Goal: Information Seeking & Learning: Learn about a topic

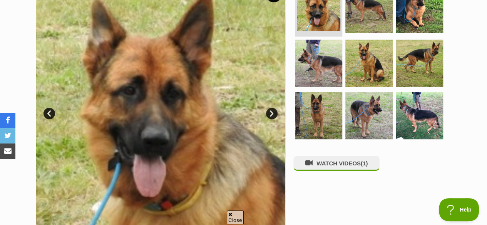
scroll to position [154, 0]
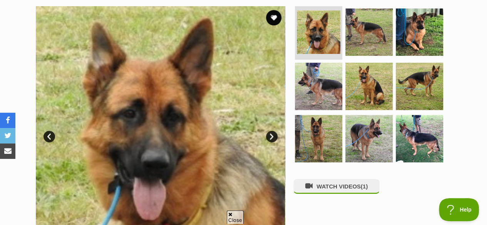
click at [272, 137] on link "Next" at bounding box center [272, 137] width 12 height 12
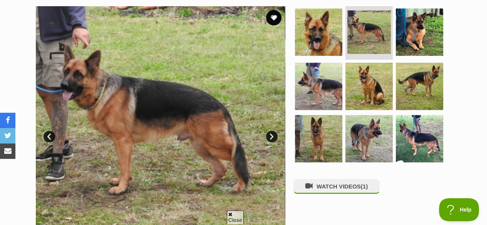
click at [272, 137] on link "Next" at bounding box center [272, 137] width 12 height 12
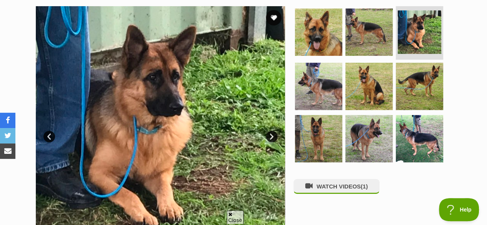
click at [272, 137] on link "Next" at bounding box center [272, 137] width 12 height 12
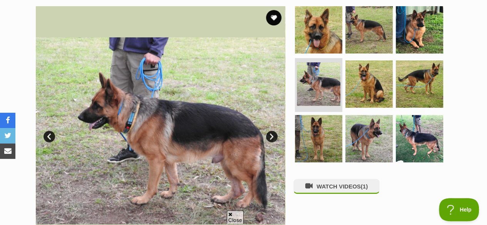
click at [272, 137] on link "Next" at bounding box center [272, 137] width 12 height 12
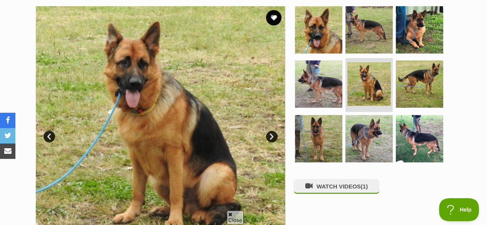
click at [272, 137] on link "Next" at bounding box center [272, 137] width 12 height 12
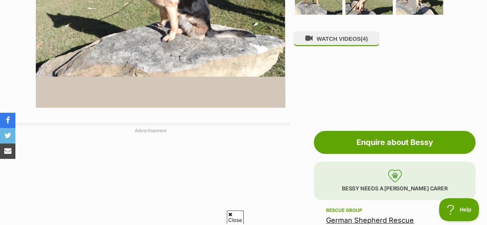
scroll to position [175, 0]
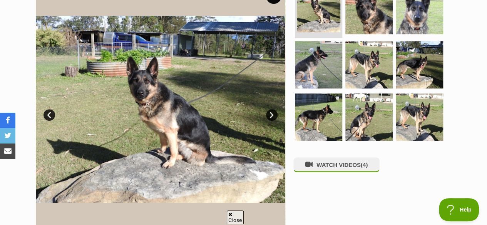
click at [270, 114] on link "Next" at bounding box center [272, 115] width 12 height 12
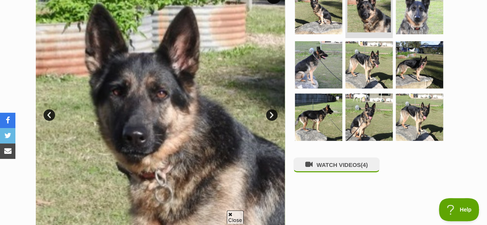
click at [270, 114] on link "Next" at bounding box center [272, 115] width 12 height 12
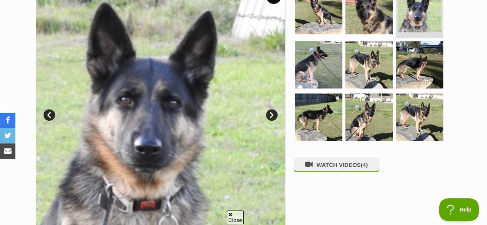
click at [270, 114] on link "Next" at bounding box center [272, 115] width 12 height 12
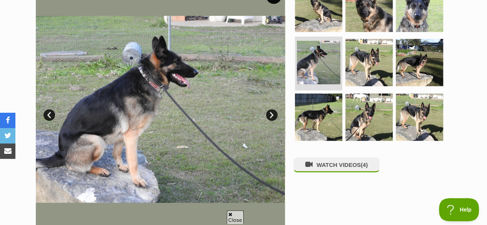
click at [270, 114] on link "Next" at bounding box center [272, 115] width 12 height 12
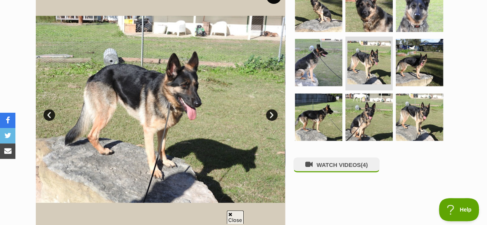
click at [270, 114] on link "Next" at bounding box center [272, 115] width 12 height 12
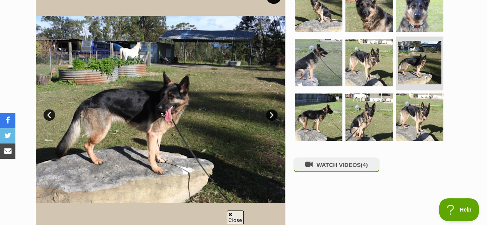
click at [270, 114] on link "Next" at bounding box center [272, 115] width 12 height 12
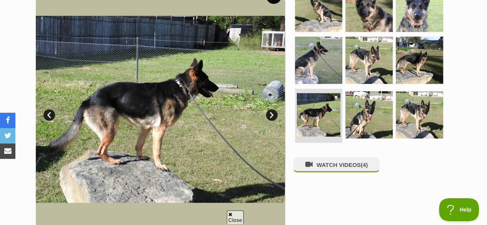
click at [270, 114] on link "Next" at bounding box center [272, 115] width 12 height 12
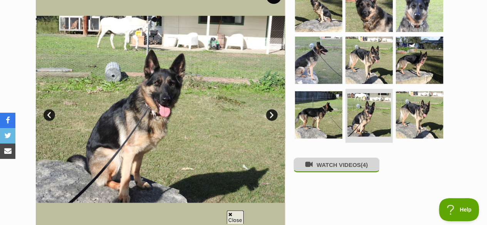
click at [327, 167] on button "WATCH VIDEOS (4)" at bounding box center [336, 164] width 86 height 15
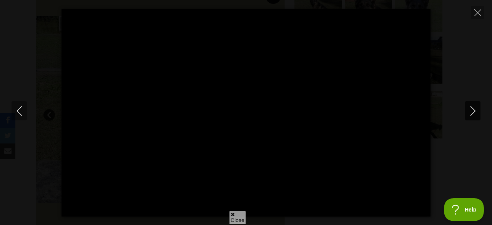
click at [476, 116] on button "Next" at bounding box center [473, 110] width 15 height 19
type input "20.01"
click at [475, 116] on button "Next" at bounding box center [473, 110] width 15 height 19
type input "4.52"
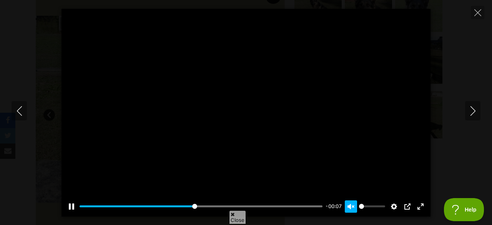
type input "49.32"
click at [354, 207] on button "Unmute Mute" at bounding box center [351, 206] width 12 height 12
type input "1"
type input "100"
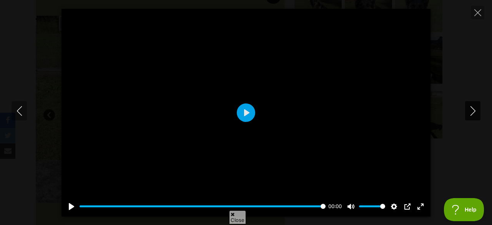
click at [472, 109] on icon "Next" at bounding box center [474, 111] width 10 height 10
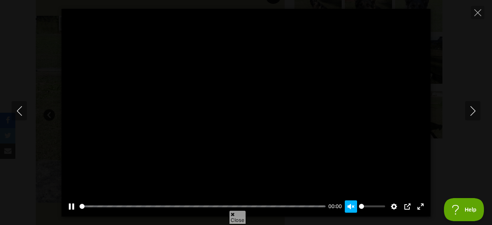
click at [347, 203] on button "Unmute Mute" at bounding box center [351, 206] width 12 height 12
type input "1"
click at [475, 13] on icon "Close" at bounding box center [478, 12] width 7 height 7
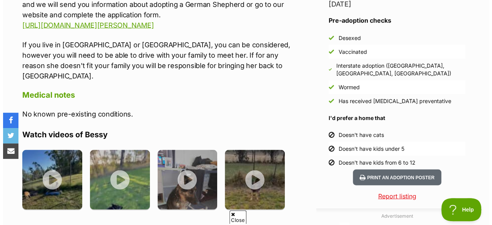
scroll to position [836, 0]
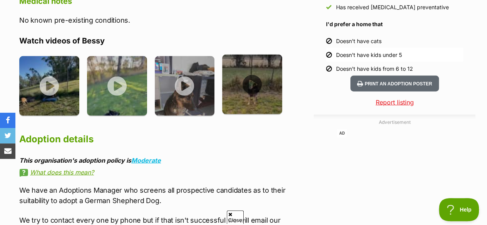
click at [249, 70] on img at bounding box center [252, 85] width 60 height 60
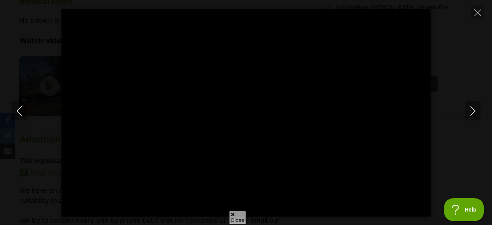
type input "100"
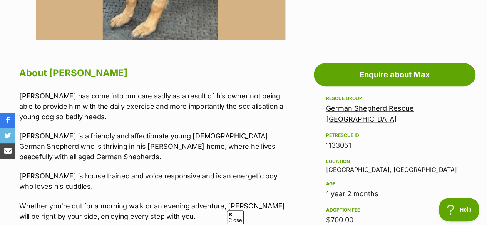
scroll to position [385, 0]
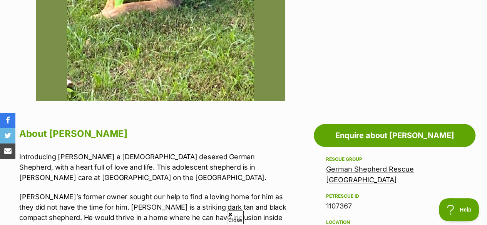
scroll to position [339, 0]
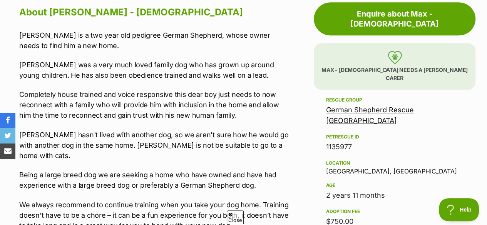
scroll to position [431, 0]
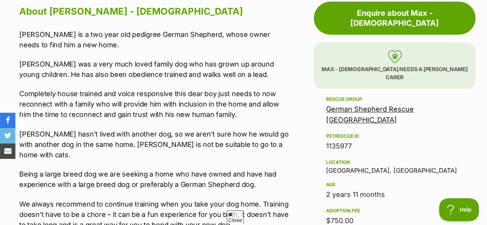
click at [339, 158] on div "Location Thurgoona, NSW" at bounding box center [394, 166] width 137 height 16
copy div "Thurgoona"
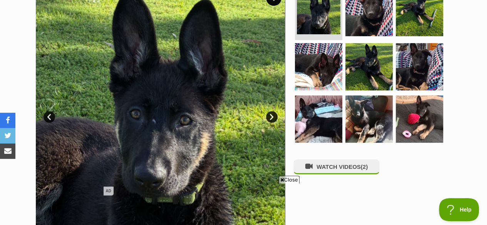
scroll to position [169, 0]
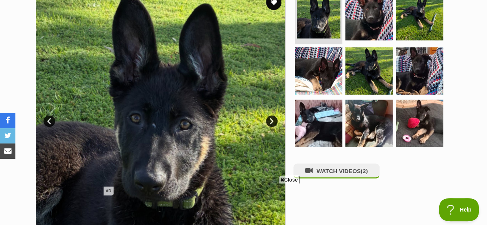
click at [268, 117] on link "Next" at bounding box center [272, 121] width 12 height 12
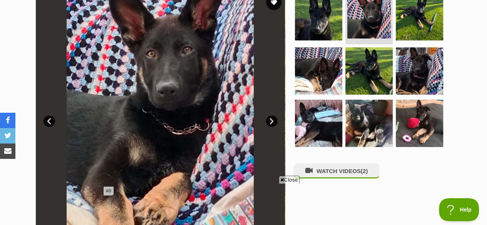
click at [268, 117] on link "Next" at bounding box center [272, 121] width 12 height 12
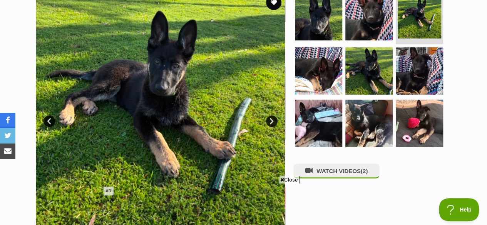
click at [268, 117] on link "Next" at bounding box center [272, 121] width 12 height 12
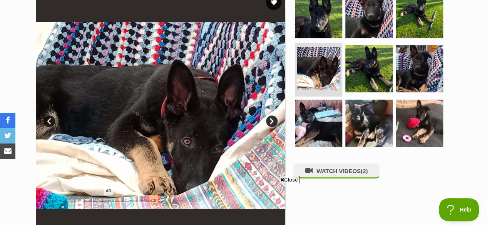
click at [268, 117] on link "Next" at bounding box center [272, 121] width 12 height 12
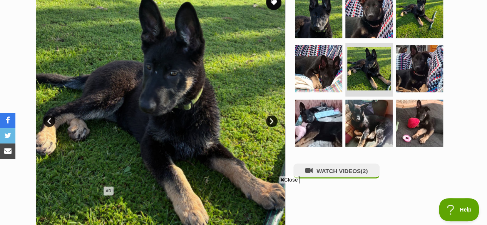
click at [268, 117] on link "Next" at bounding box center [272, 121] width 12 height 12
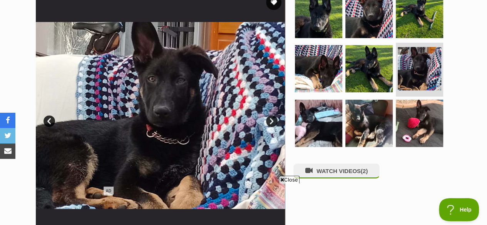
click at [268, 117] on link "Next" at bounding box center [272, 121] width 12 height 12
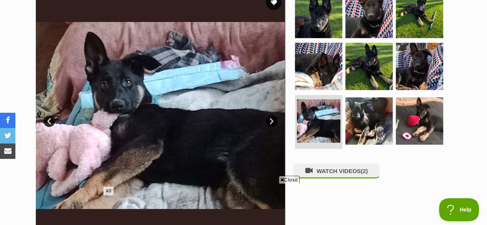
click at [268, 117] on link "Next" at bounding box center [272, 121] width 12 height 12
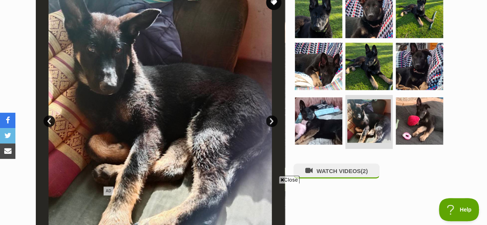
click at [268, 117] on link "Next" at bounding box center [272, 121] width 12 height 12
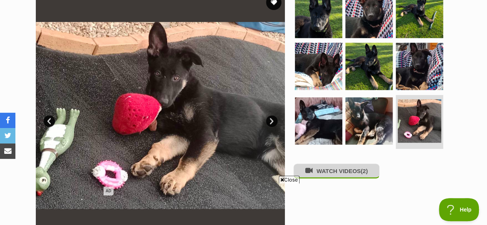
click at [335, 174] on button "WATCH VIDEOS (2)" at bounding box center [336, 171] width 86 height 15
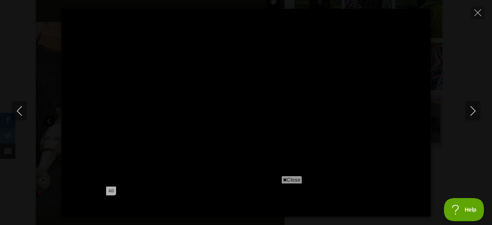
click at [291, 182] on span "Close" at bounding box center [292, 180] width 21 height 8
type input "100"
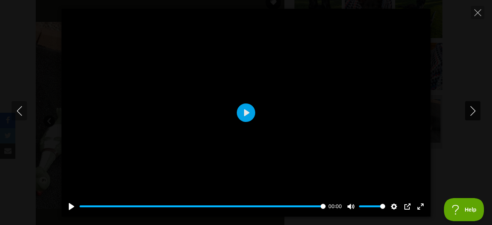
click at [475, 112] on icon "Next" at bounding box center [474, 111] width 10 height 10
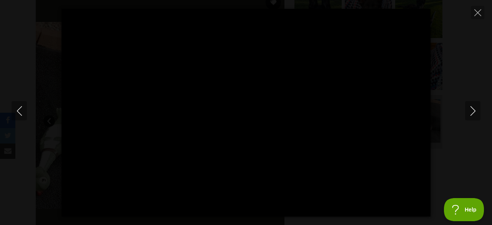
type input "100"
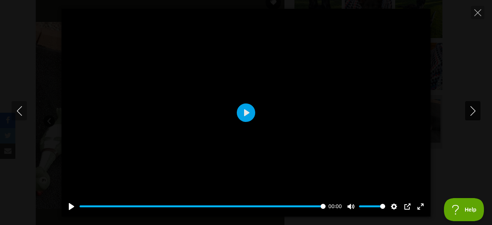
click at [473, 107] on icon "Next" at bounding box center [474, 111] width 10 height 10
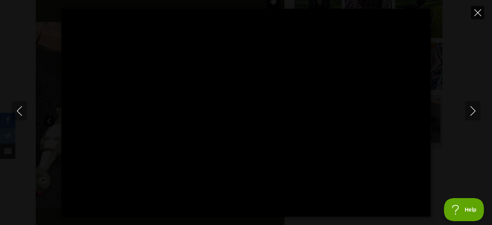
click at [478, 15] on icon "Close" at bounding box center [478, 12] width 7 height 7
type input "11.17"
